Goal: Task Accomplishment & Management: Use online tool/utility

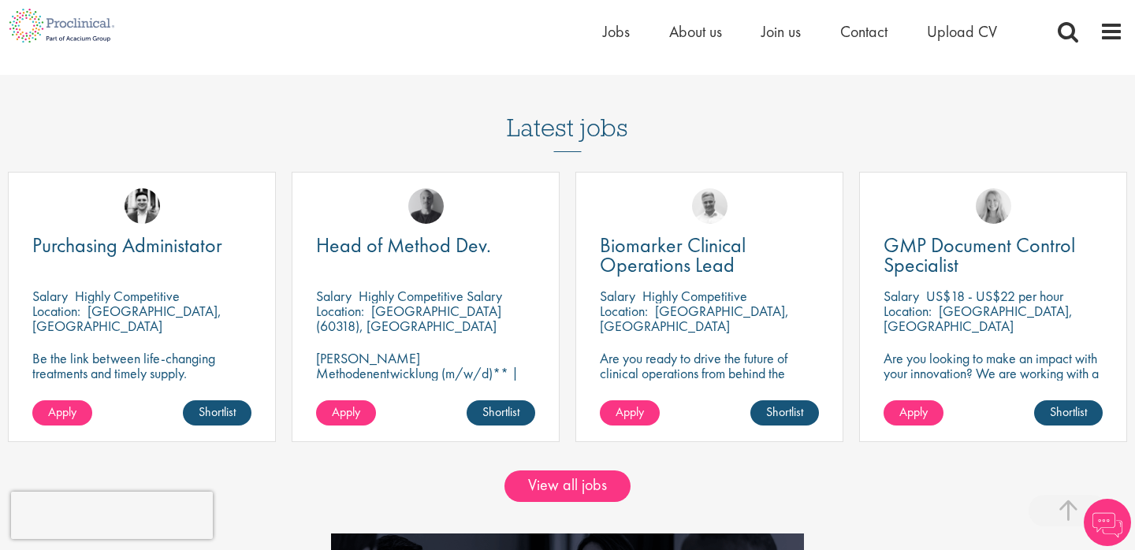
scroll to position [1299, 0]
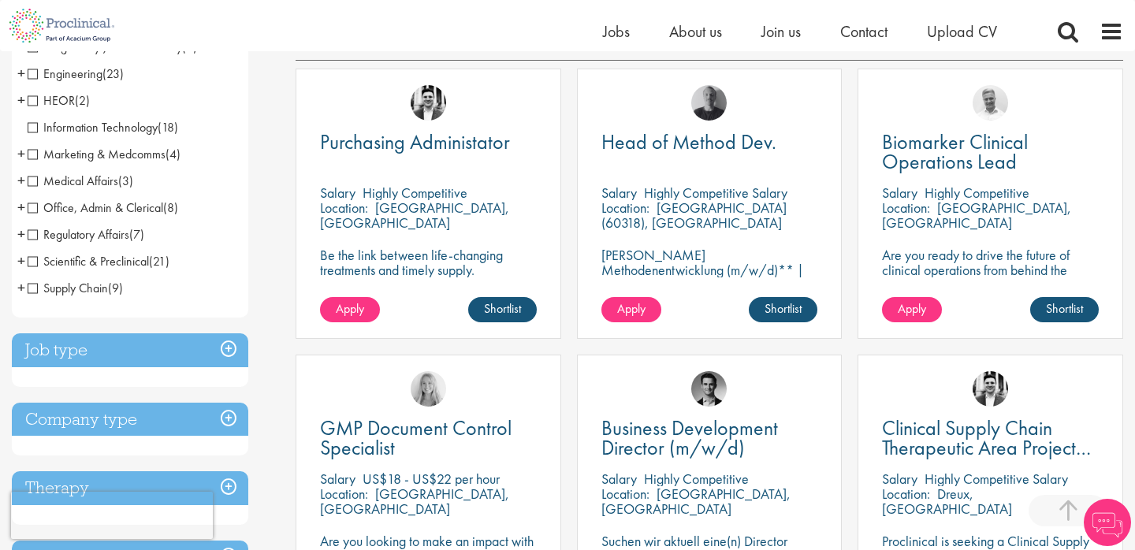
scroll to position [526, 0]
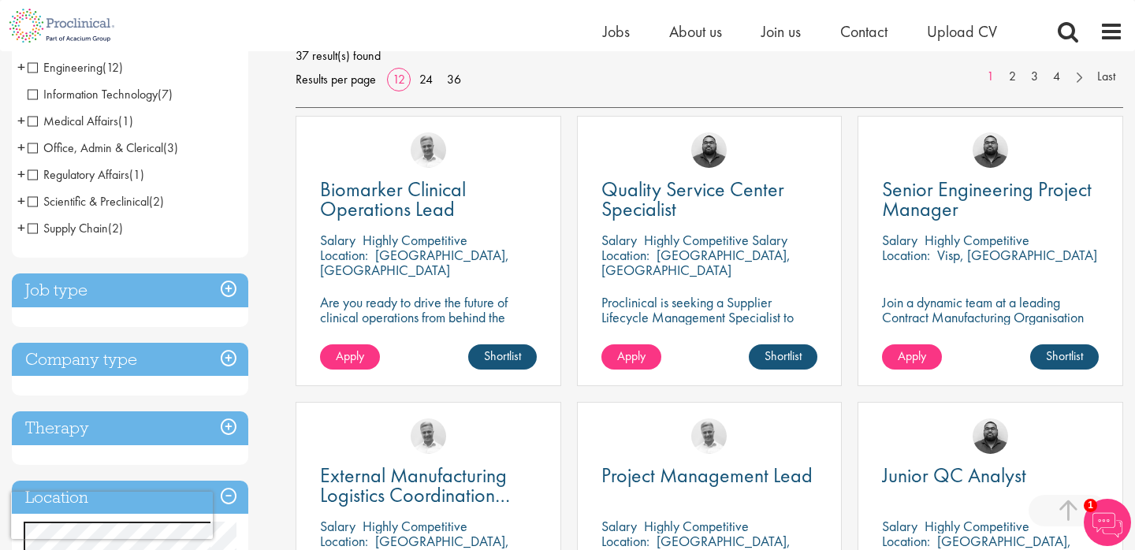
scroll to position [237, 0]
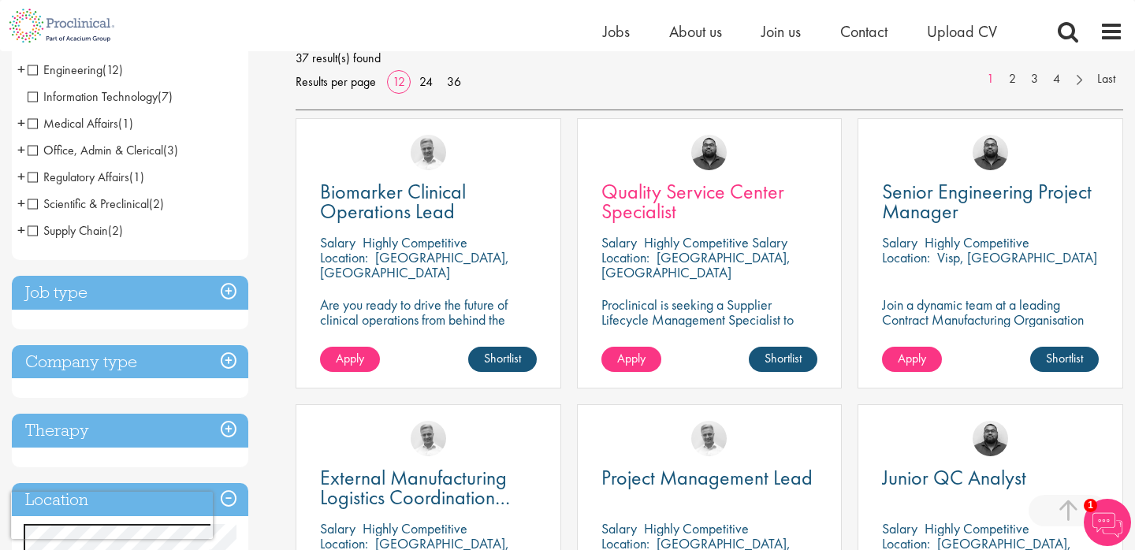
click at [643, 187] on span "Quality Service Center Specialist" at bounding box center [693, 201] width 183 height 47
